Goal: Information Seeking & Learning: Learn about a topic

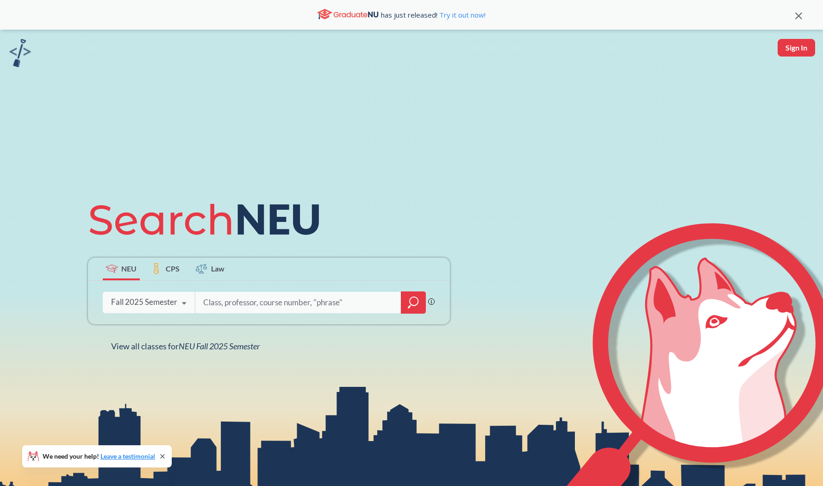
scroll to position [113, 0]
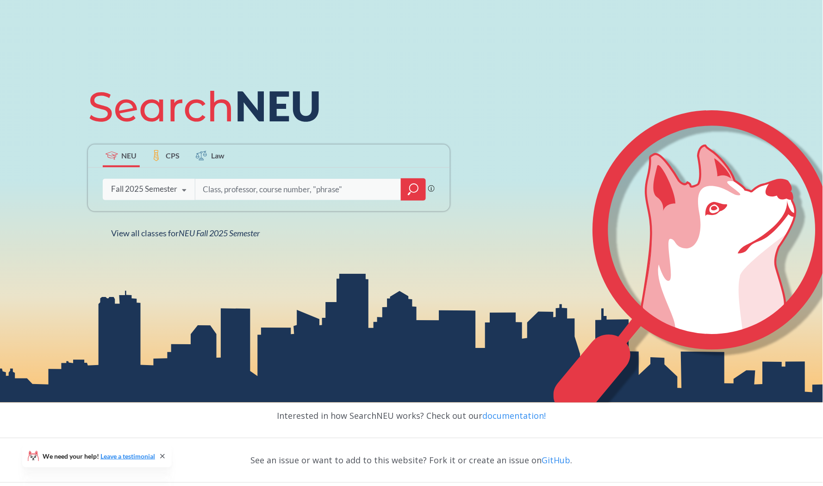
click at [411, 190] on icon "magnifying glass" at bounding box center [414, 188] width 8 height 8
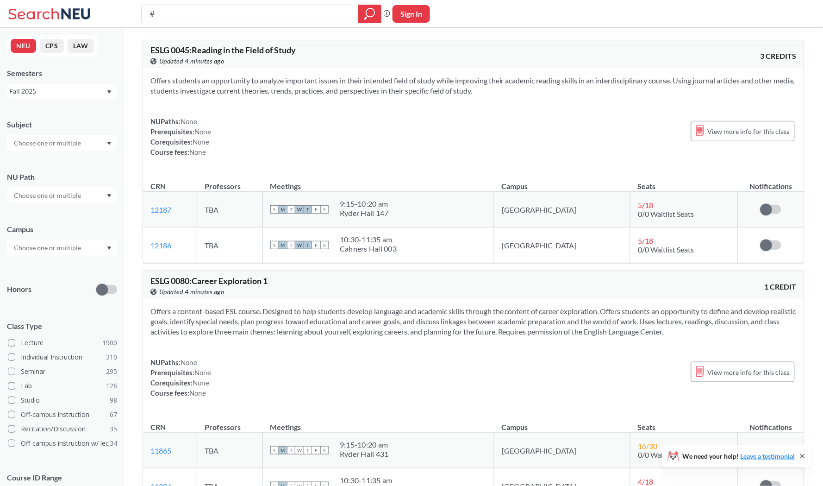
type input "#"
type input "3 Credits"
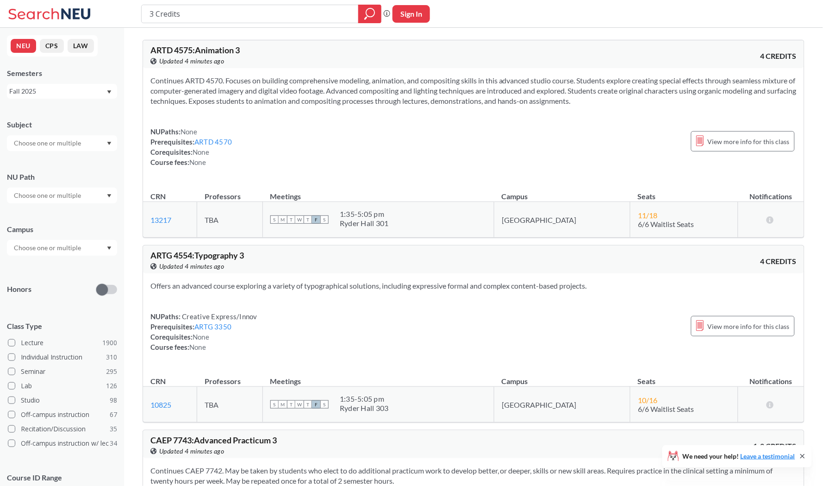
drag, startPoint x: 196, startPoint y: 12, endPoint x: 107, endPoint y: 12, distance: 89.4
click at [107, 12] on div "3 Credits Phrase search guarantees the exact search appears in the results. Ex.…" at bounding box center [411, 14] width 823 height 28
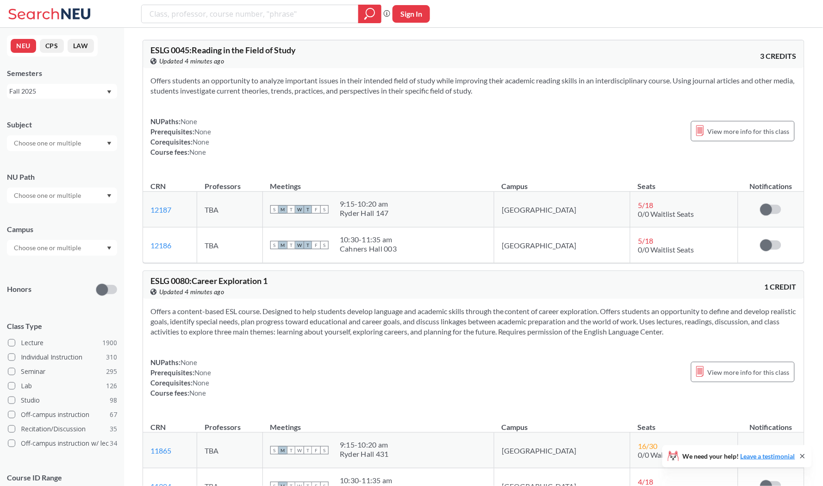
click at [58, 191] on input "text" at bounding box center [48, 195] width 78 height 11
click at [79, 175] on div "NU Path" at bounding box center [62, 177] width 110 height 10
click at [60, 139] on input "text" at bounding box center [48, 143] width 78 height 11
click at [60, 86] on div "Fall 2025" at bounding box center [57, 91] width 97 height 10
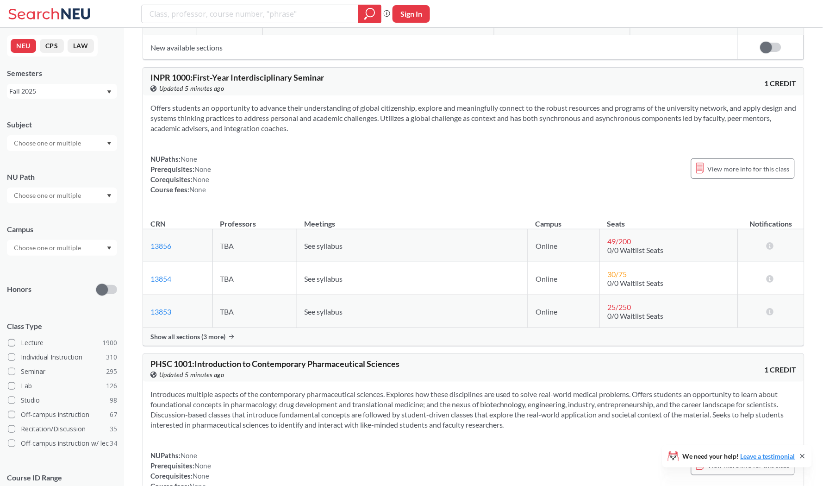
scroll to position [8097, 0]
